Goal: Information Seeking & Learning: Learn about a topic

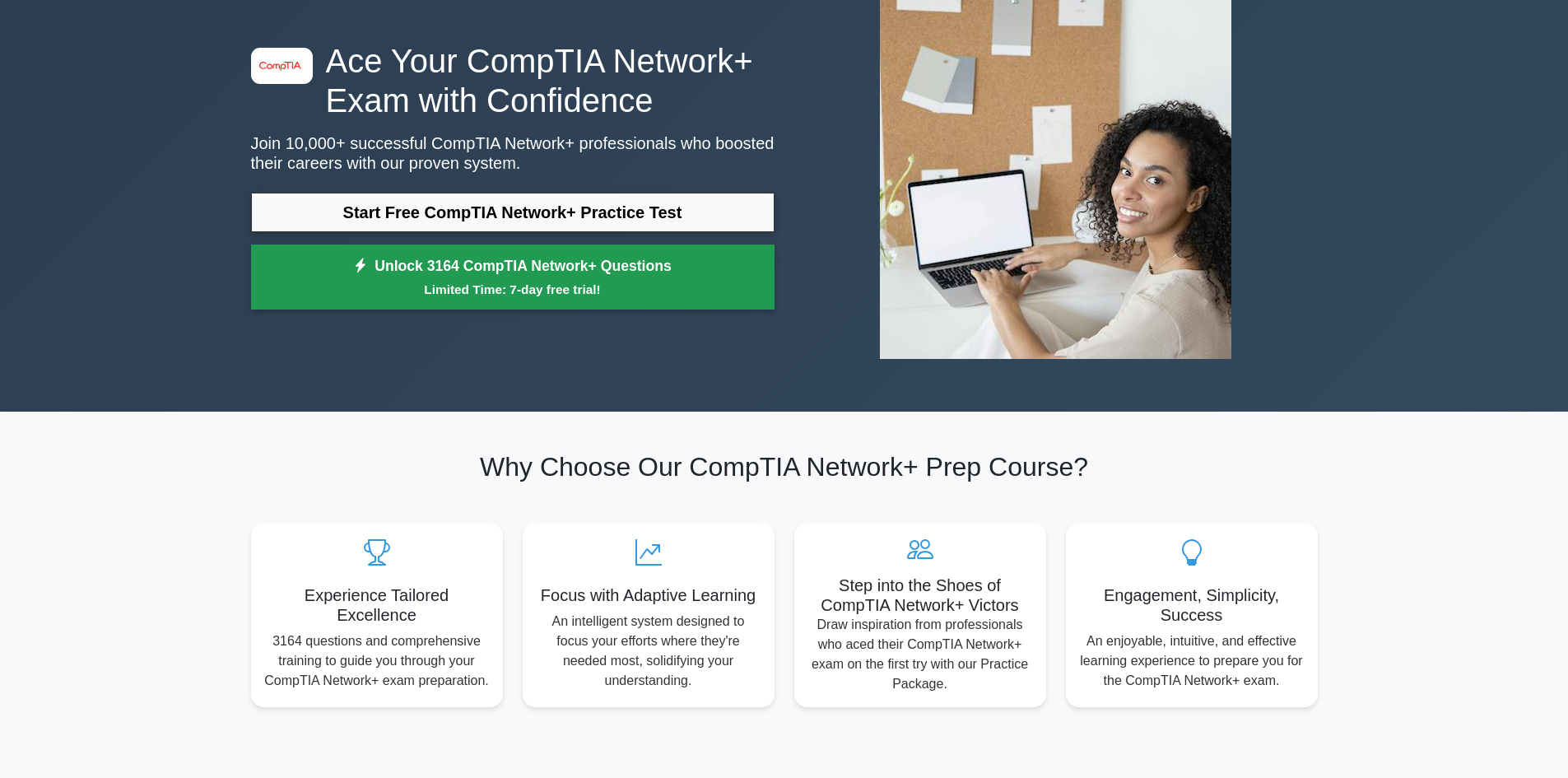
scroll to position [164, 0]
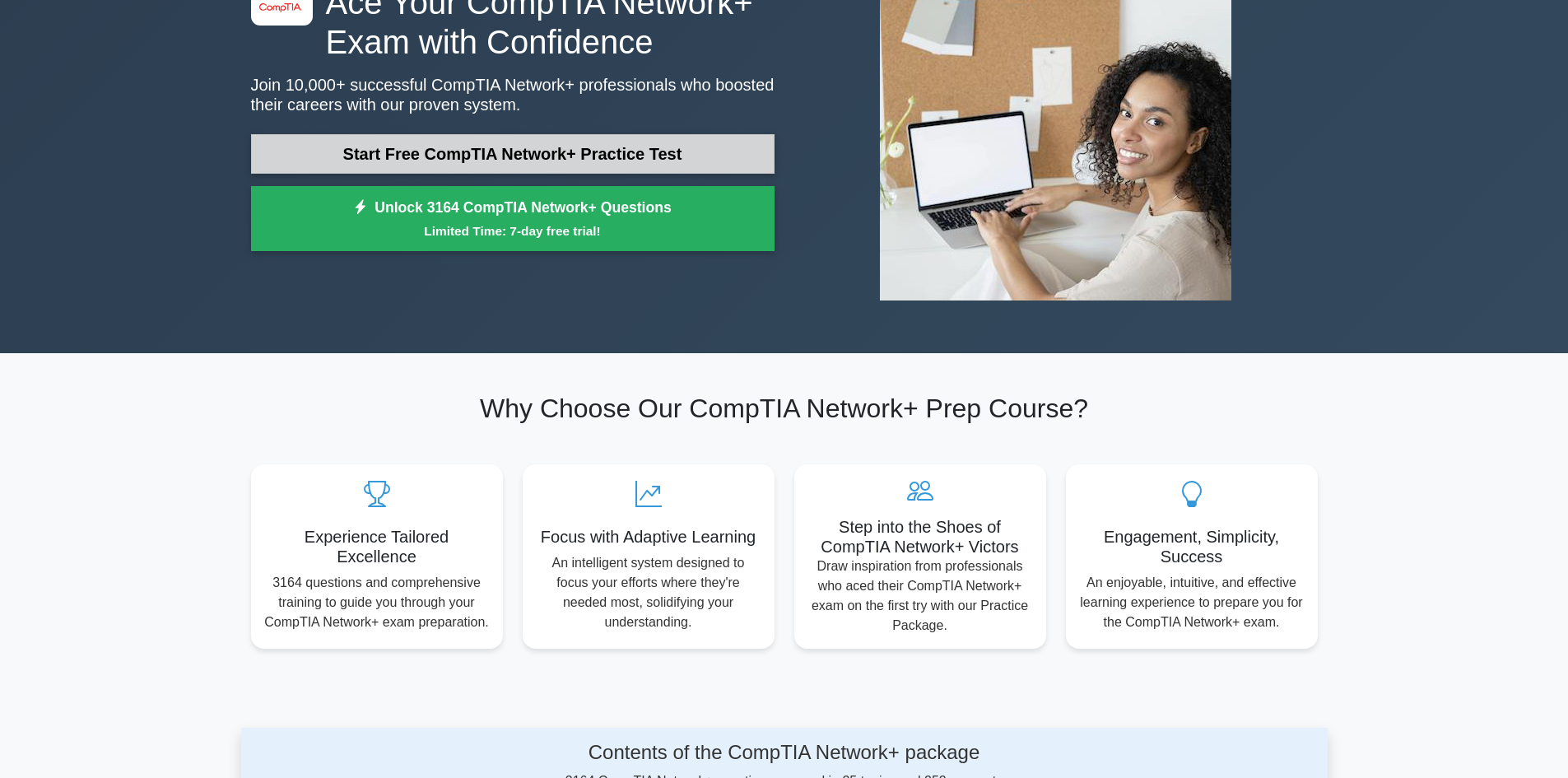
click at [561, 155] on link "Start Free CompTIA Network+ Practice Test" at bounding box center [513, 153] width 524 height 39
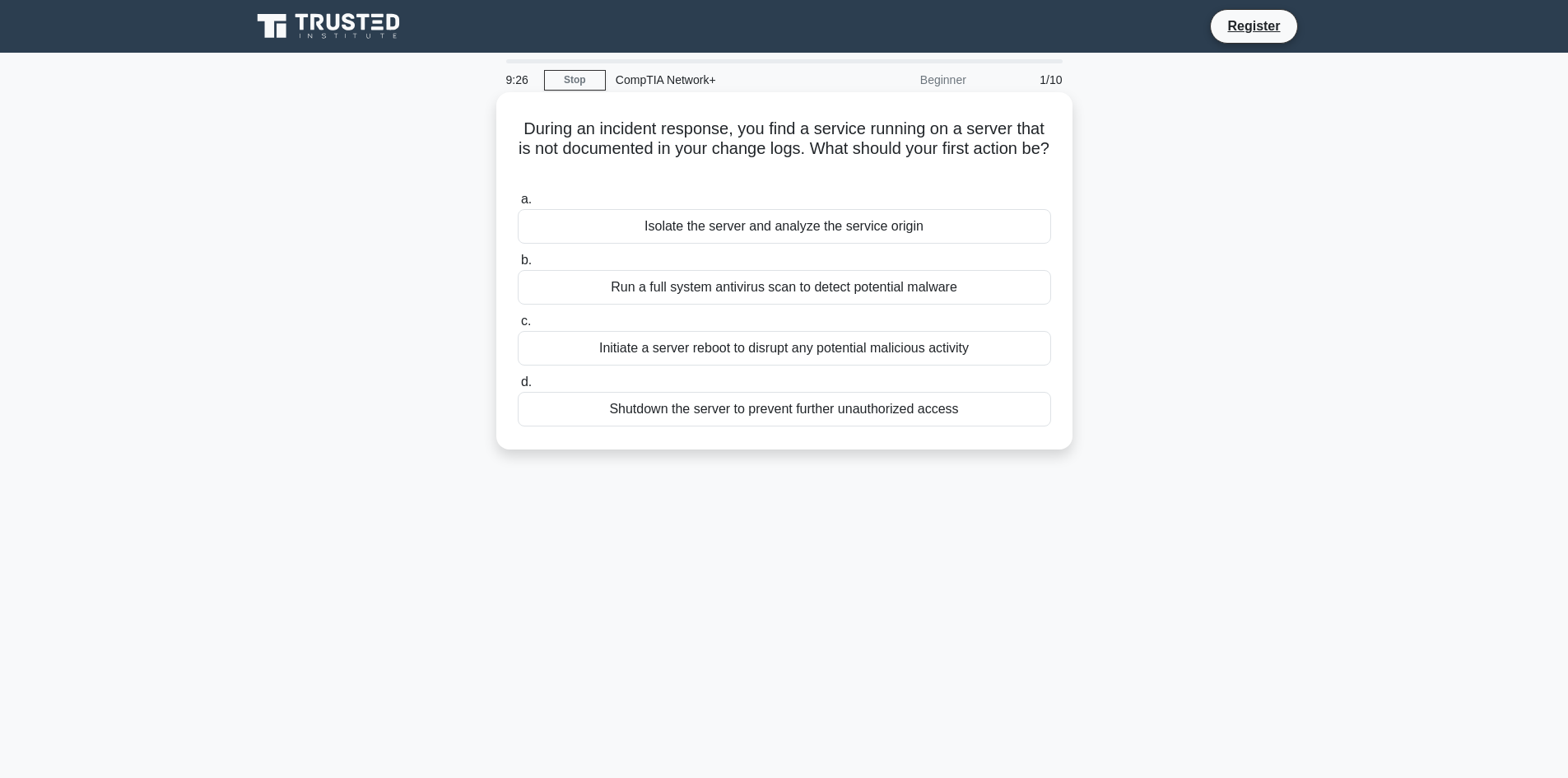
click at [849, 405] on div "Shutdown the server to prevent further unauthorized access" at bounding box center [784, 409] width 533 height 34
click at [518, 388] on input "d. Shutdown the server to prevent further unauthorized access" at bounding box center [518, 382] width 0 height 11
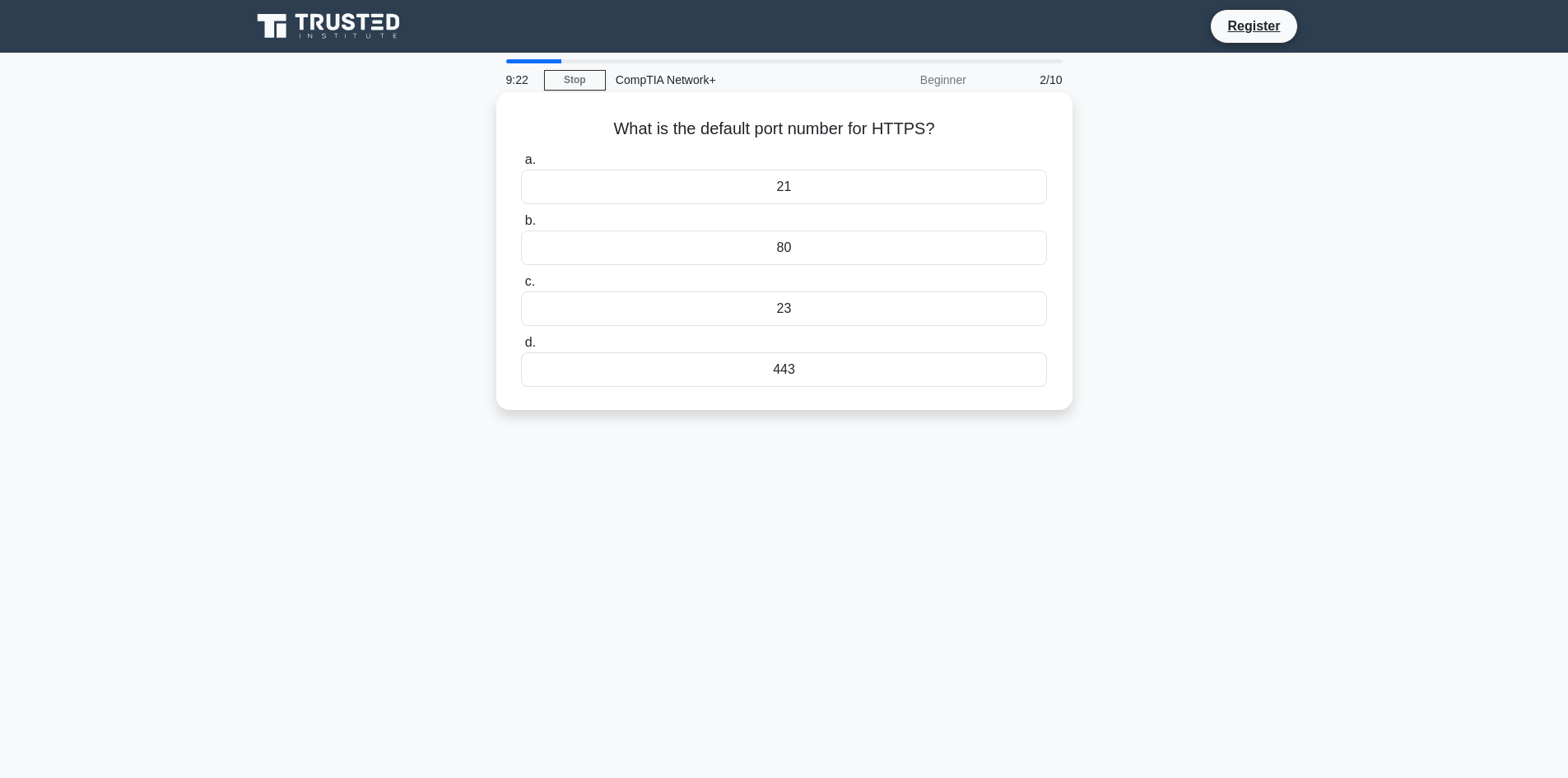
click at [869, 359] on div "443" at bounding box center [783, 369] width 525 height 34
click at [521, 348] on input "d. 443" at bounding box center [521, 342] width 0 height 11
click at [797, 380] on div "100 meters" at bounding box center [784, 369] width 533 height 34
click at [518, 348] on input "d. 100 meters" at bounding box center [518, 342] width 0 height 11
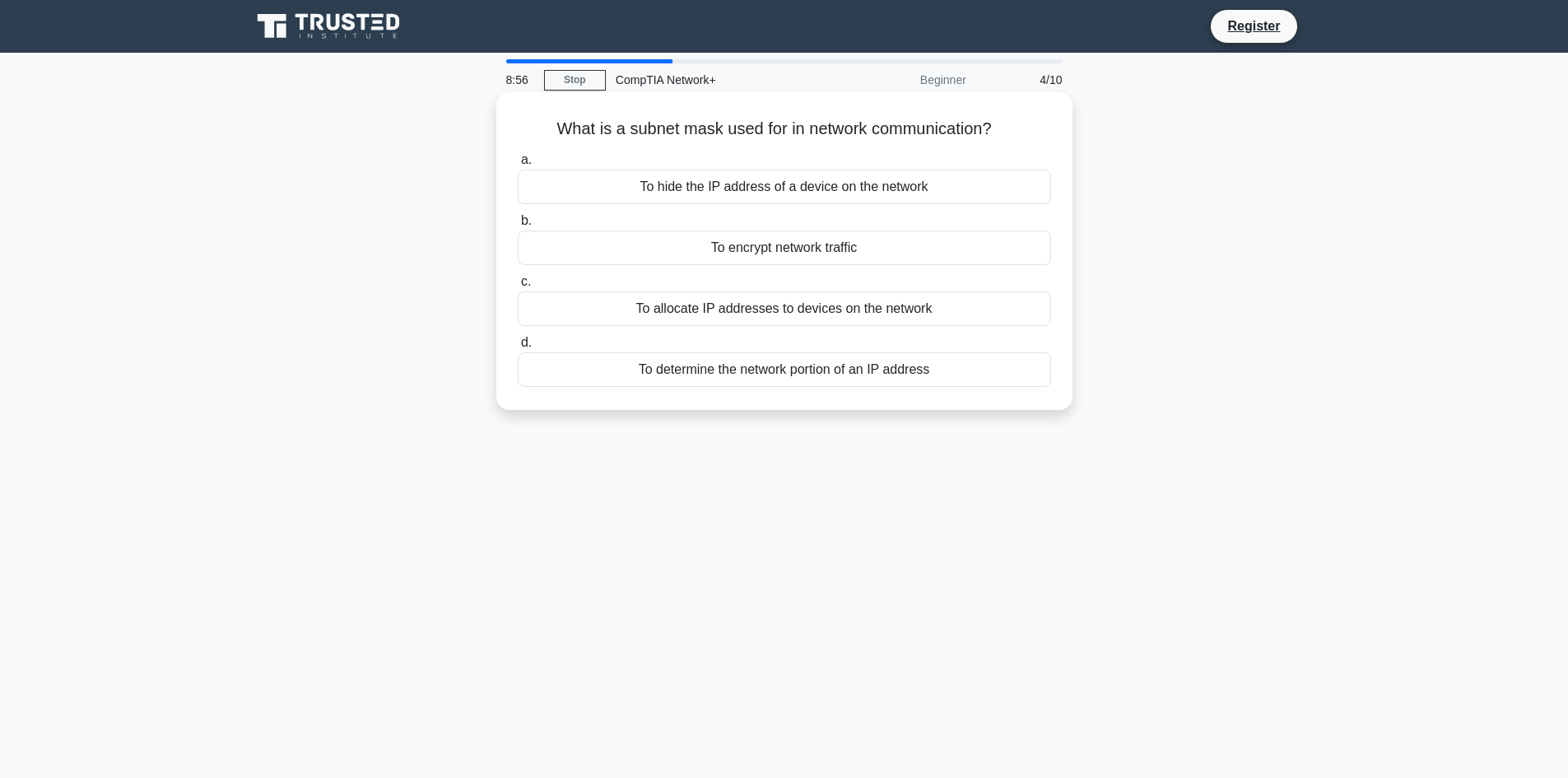
click at [733, 379] on div "To determine the network portion of an IP address" at bounding box center [784, 369] width 533 height 34
click at [518, 348] on input "d. To determine the network portion of an IP address" at bounding box center [518, 342] width 0 height 11
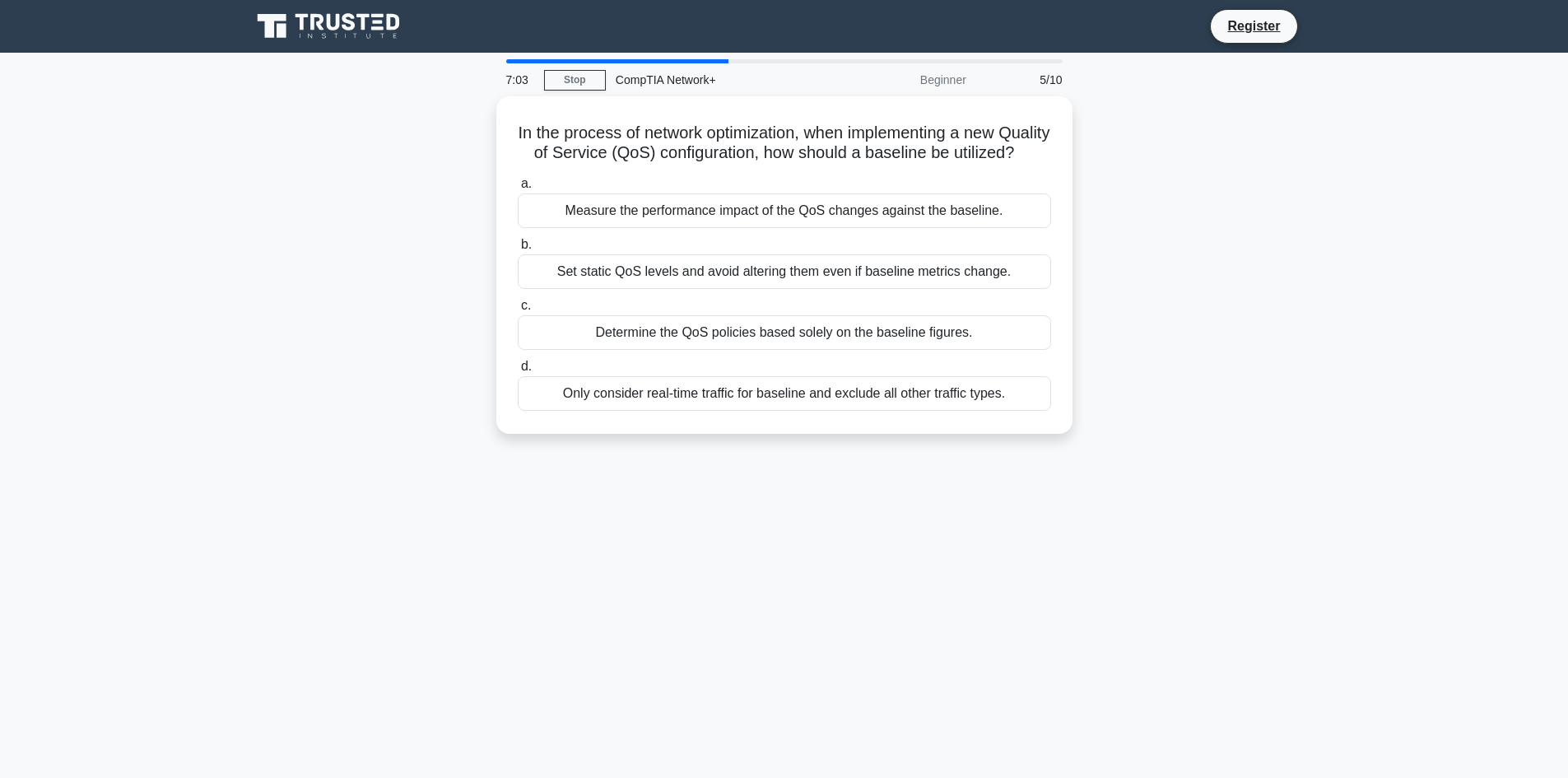
click at [1209, 369] on div "In the process of network optimization, when implementing a new Quality of Serv…" at bounding box center [784, 276] width 1086 height 358
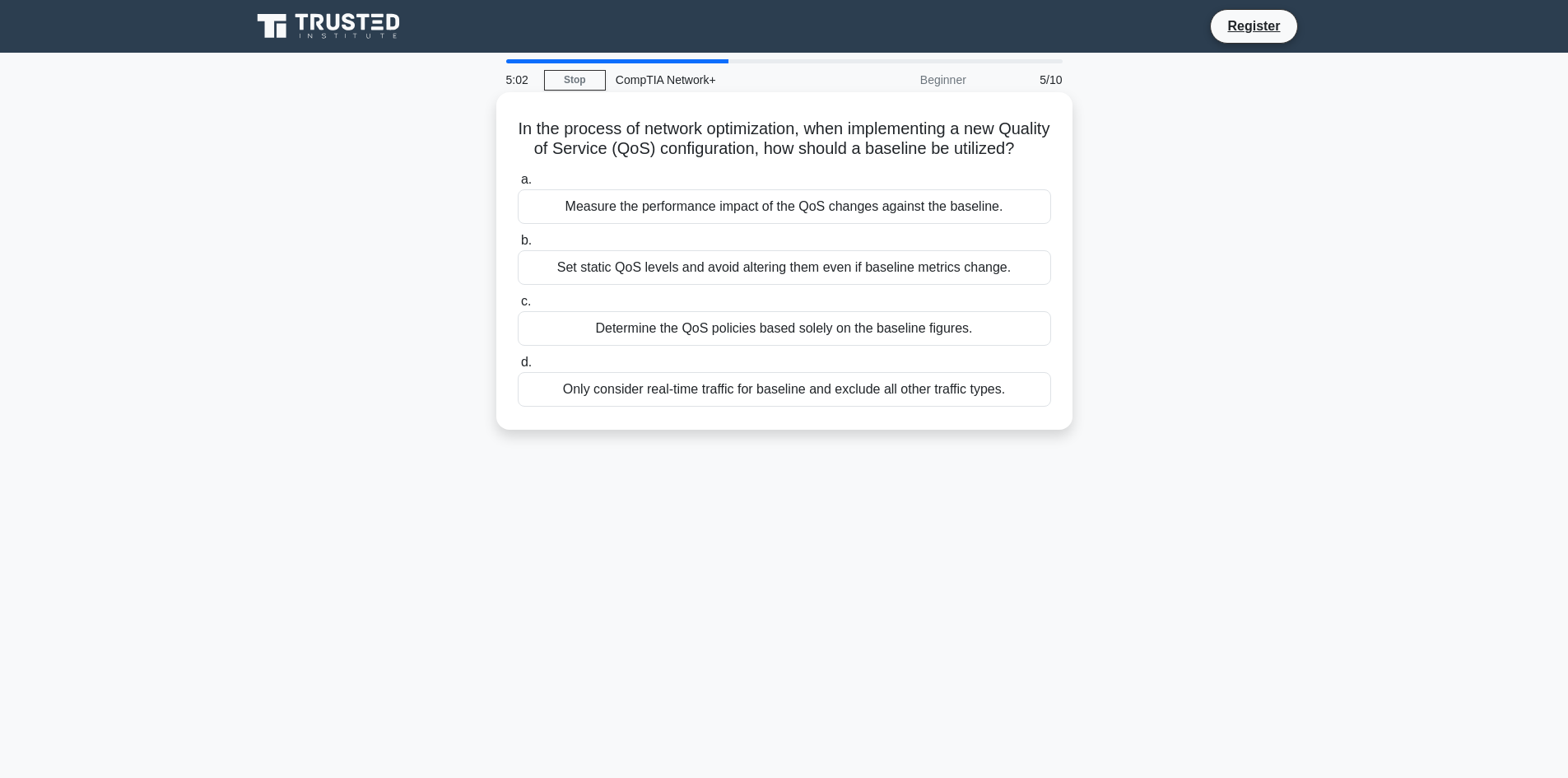
click at [722, 224] on div "Measure the performance impact of the QoS changes against the baseline." at bounding box center [784, 206] width 533 height 34
click at [518, 186] on input "a. Measure the performance impact of the QoS changes against the baseline." at bounding box center [518, 180] width 0 height 11
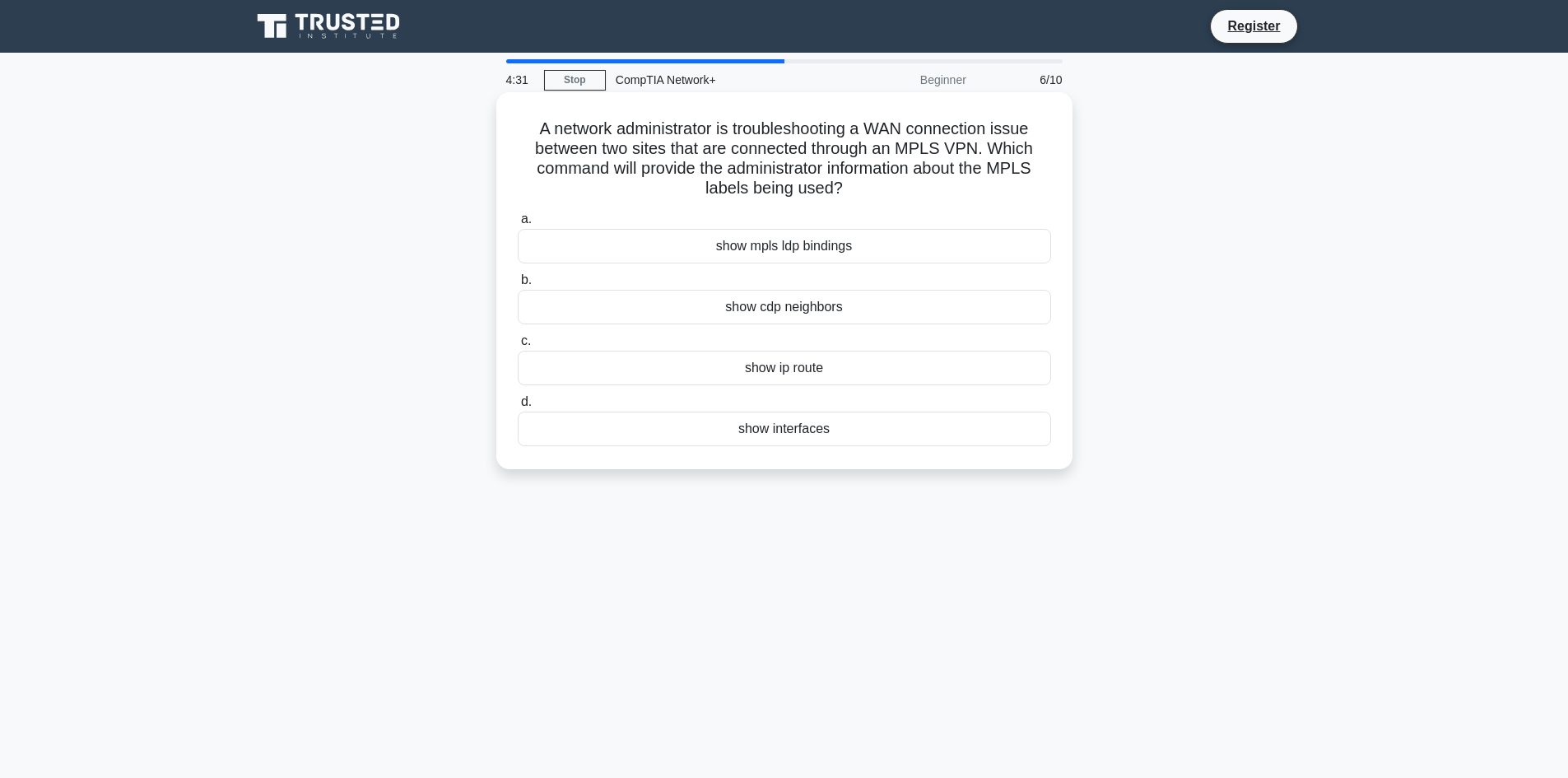
click at [823, 435] on div "show interfaces" at bounding box center [784, 428] width 533 height 34
click at [518, 408] on input "d. show interfaces" at bounding box center [518, 402] width 0 height 11
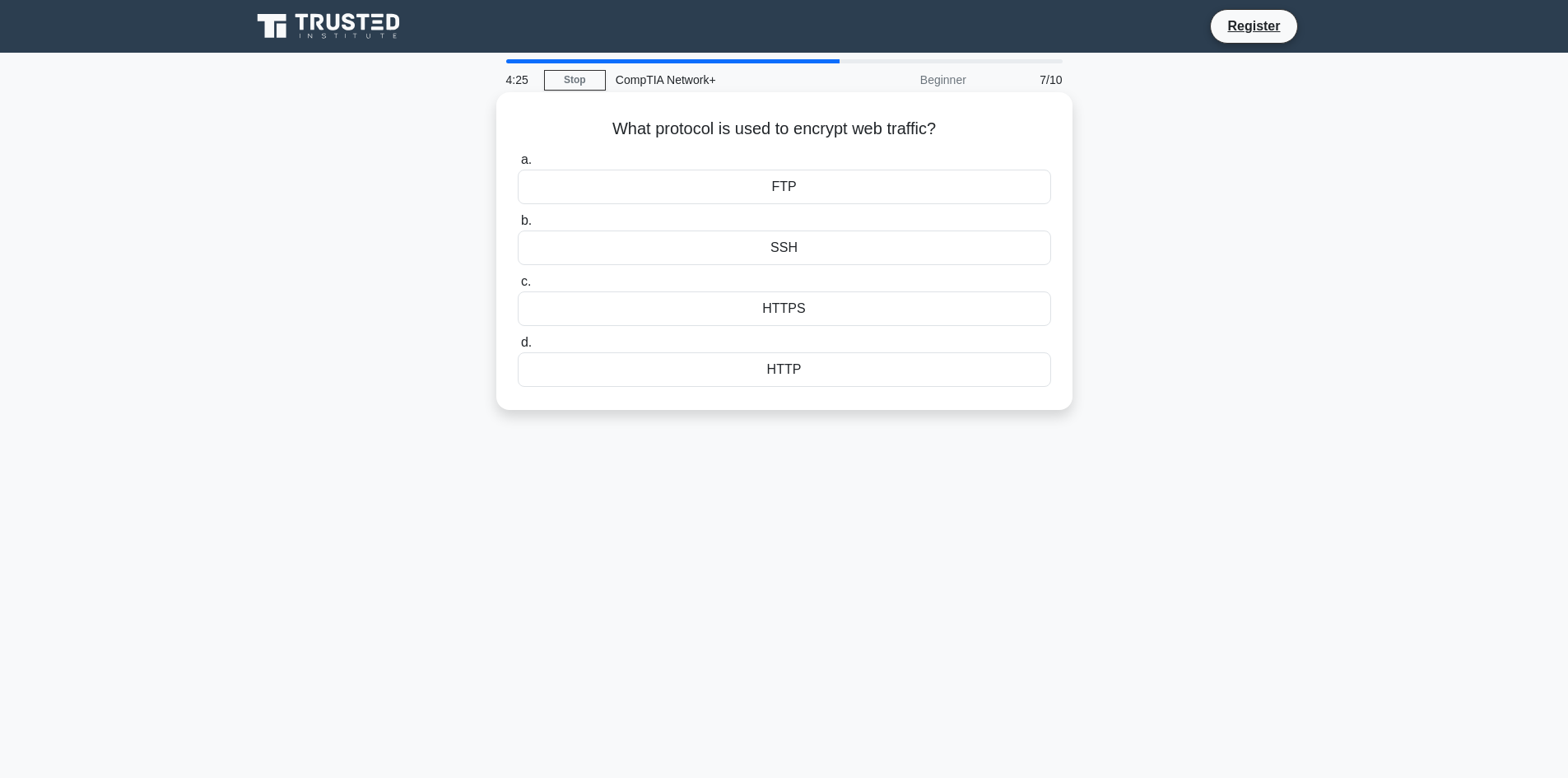
click at [803, 311] on div "HTTPS" at bounding box center [784, 308] width 533 height 34
click at [518, 287] on input "c. HTTPS" at bounding box center [518, 281] width 0 height 11
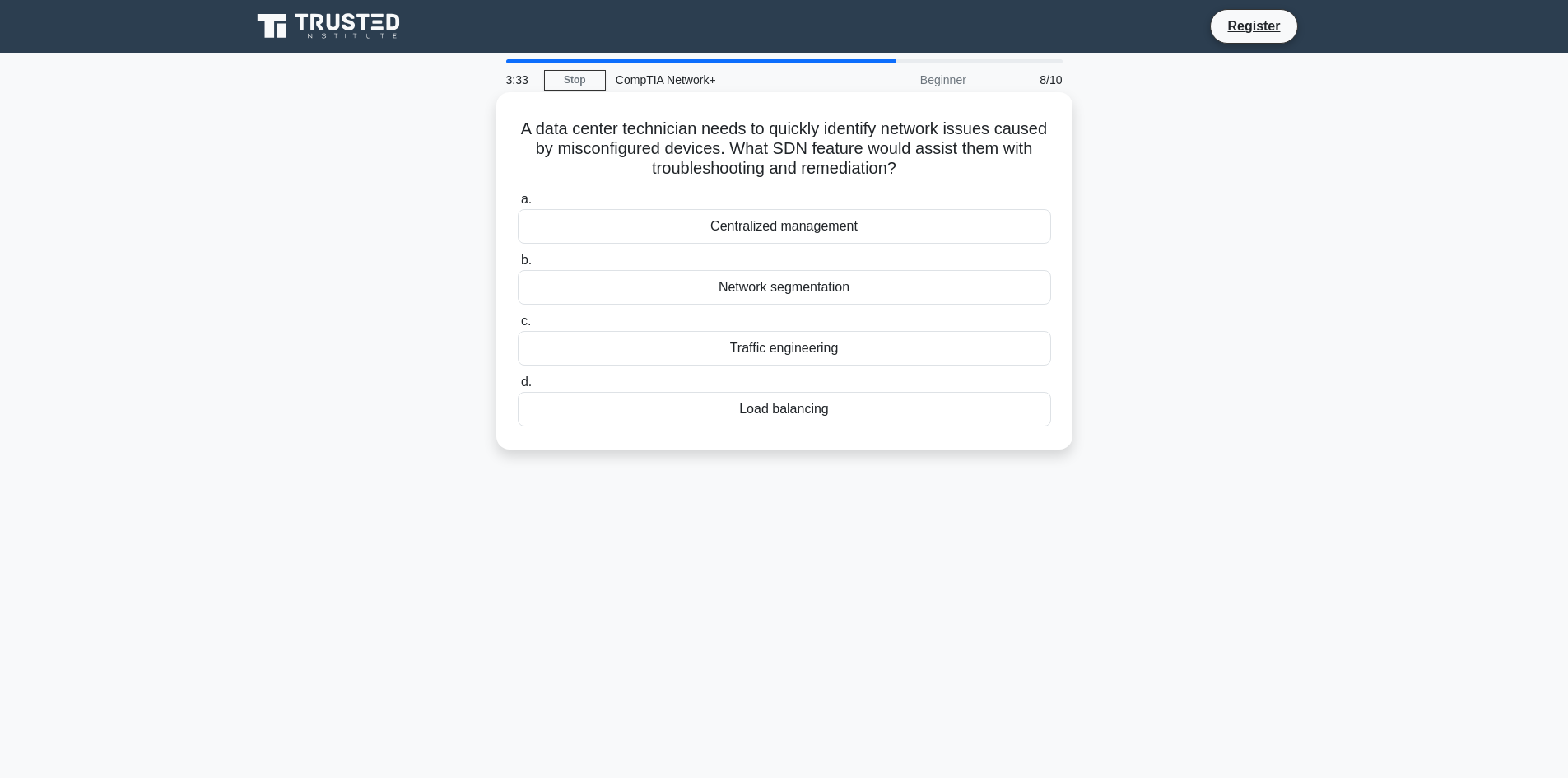
click at [901, 235] on div "Centralized management" at bounding box center [784, 226] width 533 height 34
click at [518, 205] on input "a. Centralized management" at bounding box center [518, 199] width 0 height 11
click at [777, 353] on div "Virtual Network Segmentation" at bounding box center [784, 348] width 533 height 34
click at [518, 326] on input "c. Virtual Network Segmentation" at bounding box center [518, 321] width 0 height 11
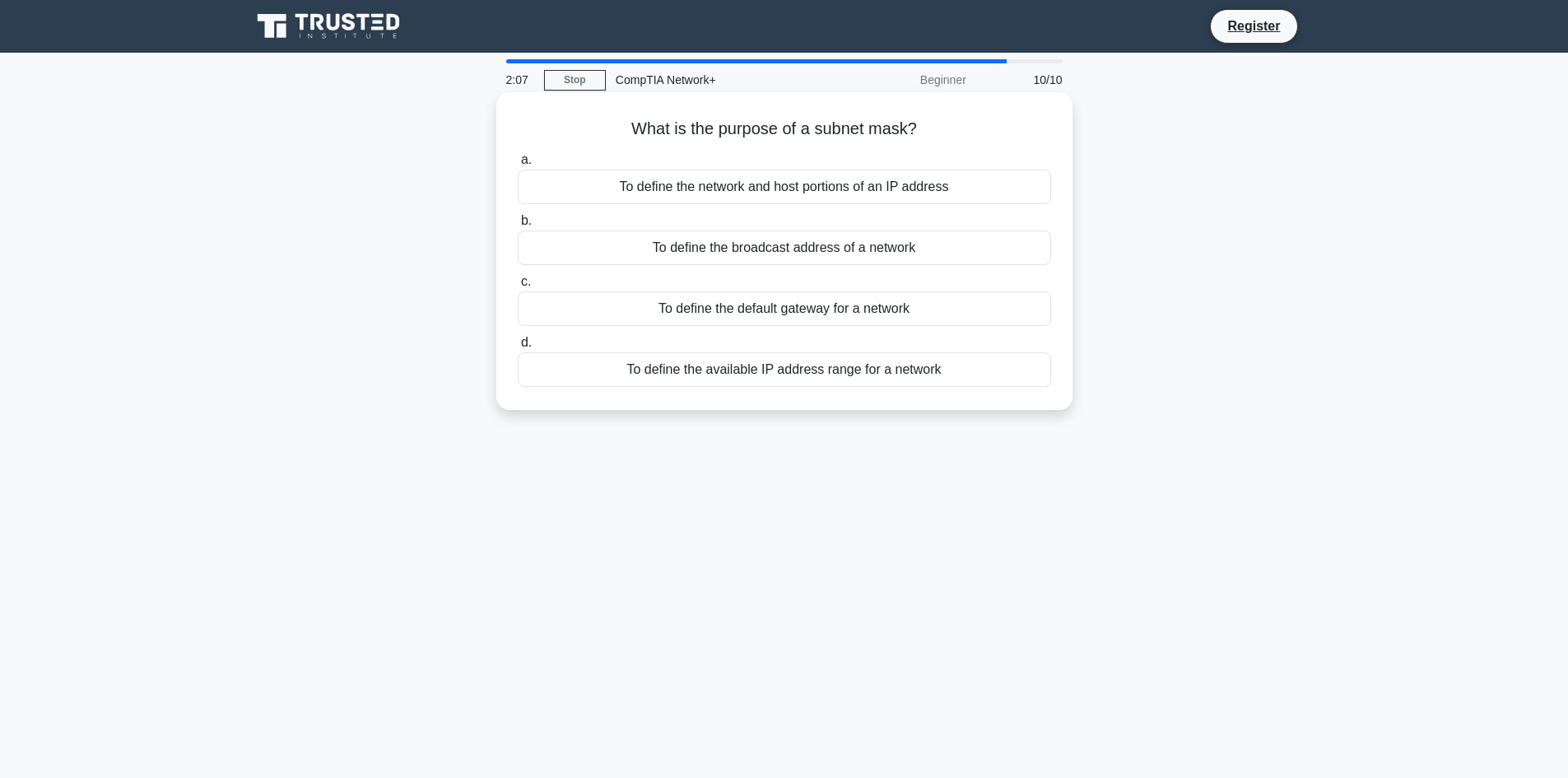
click at [791, 372] on div "To define the available IP address range for a network" at bounding box center [784, 369] width 533 height 34
click at [518, 348] on input "d. To define the available IP address range for a network" at bounding box center [518, 342] width 0 height 11
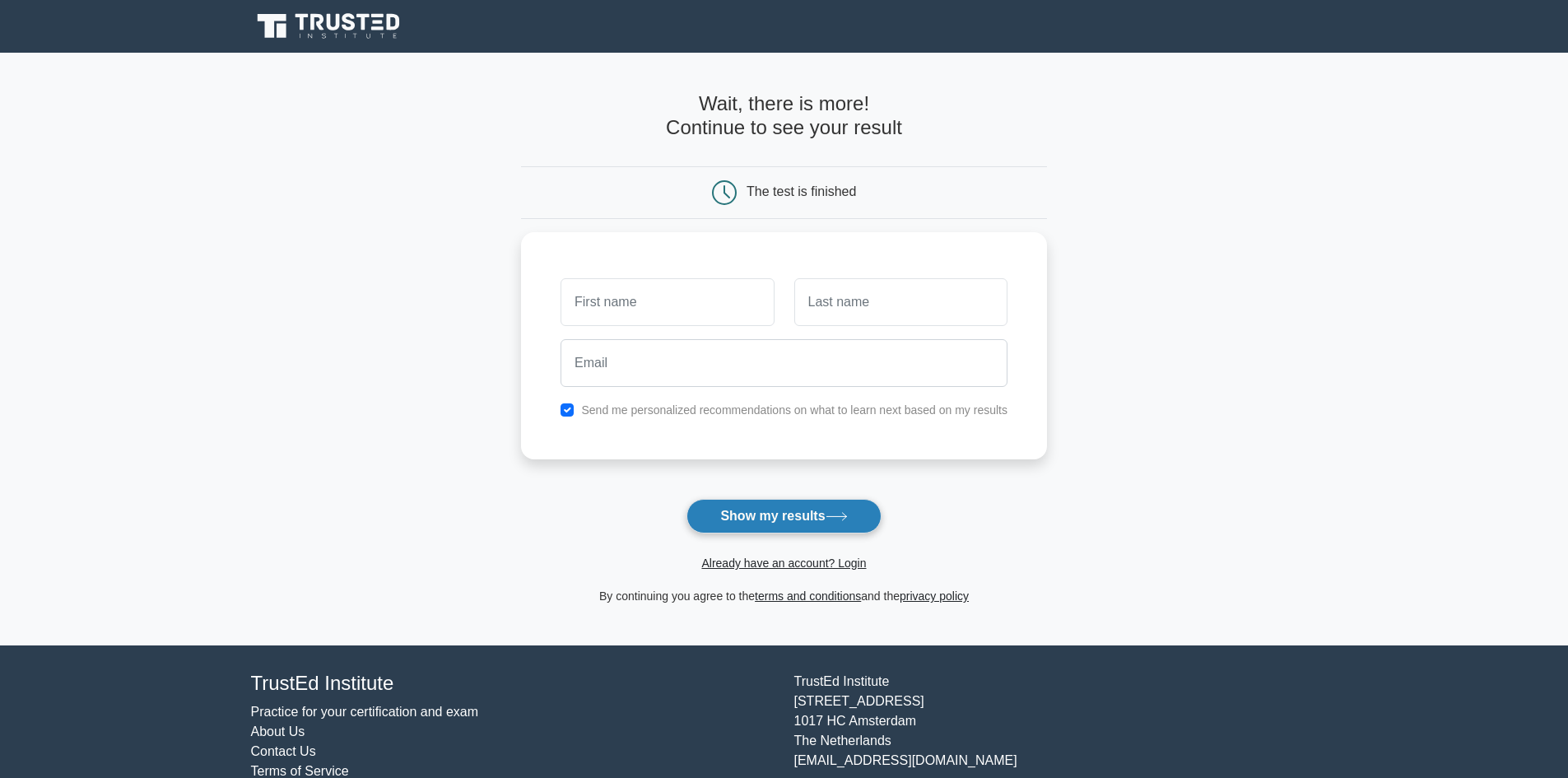
click at [764, 514] on button "Show my results" at bounding box center [784, 515] width 194 height 34
